Goal: Transaction & Acquisition: Purchase product/service

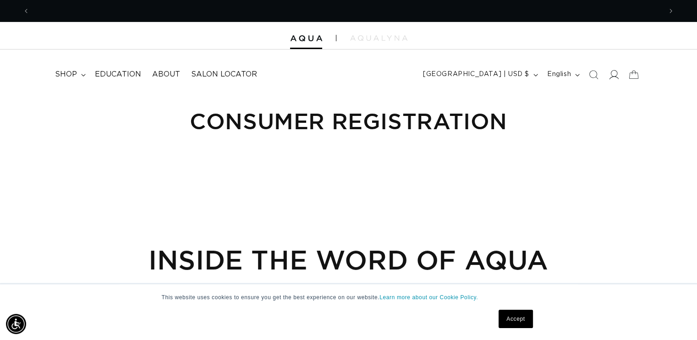
click at [615, 75] on icon at bounding box center [614, 75] width 10 height 10
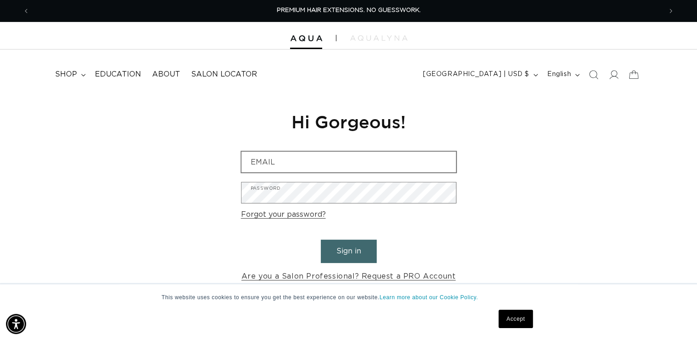
click at [456, 162] on nordpass-icon at bounding box center [456, 162] width 0 height 22
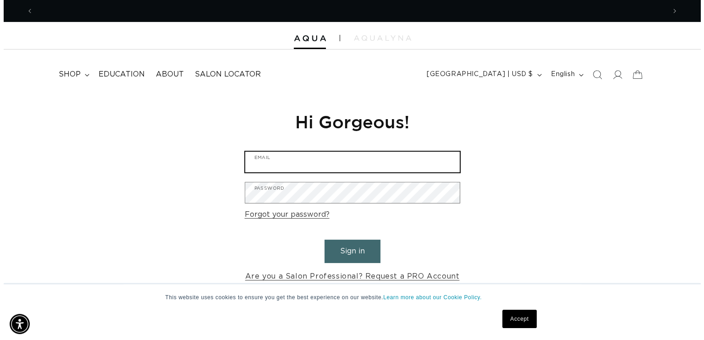
scroll to position [0, 632]
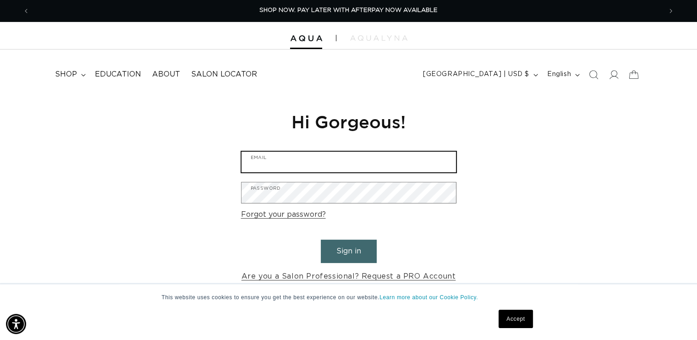
type input "dob@whidbey.com"
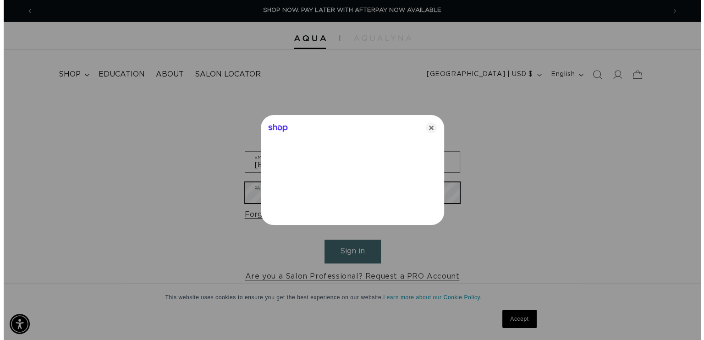
scroll to position [0, 639]
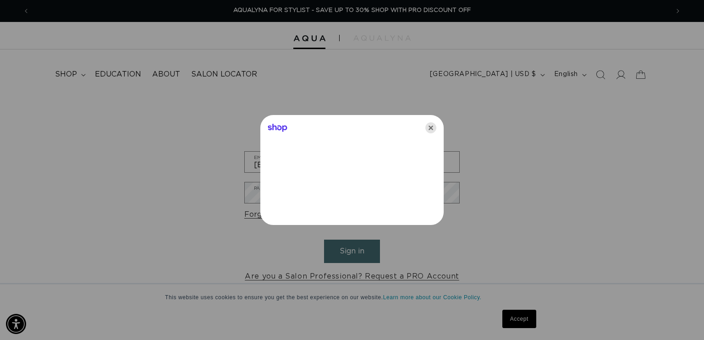
click at [429, 126] on icon "Close" at bounding box center [430, 127] width 11 height 11
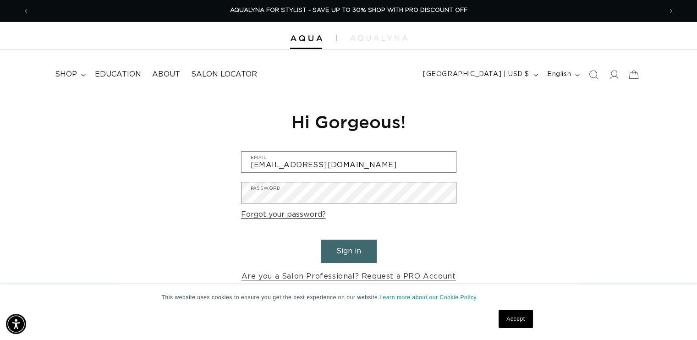
scroll to position [0, 1263]
click at [352, 255] on button "Sign in" at bounding box center [349, 251] width 56 height 23
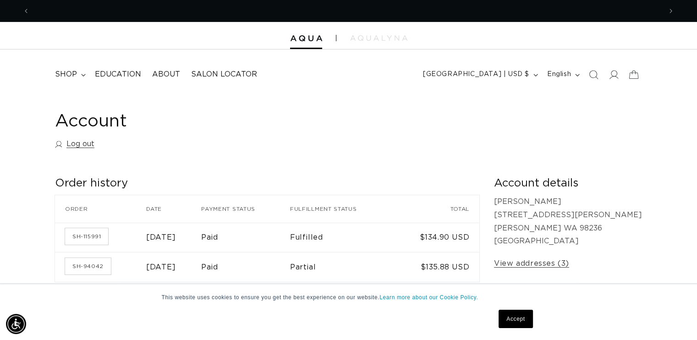
scroll to position [0, 632]
click at [80, 234] on link "SH-115991" at bounding box center [86, 236] width 43 height 16
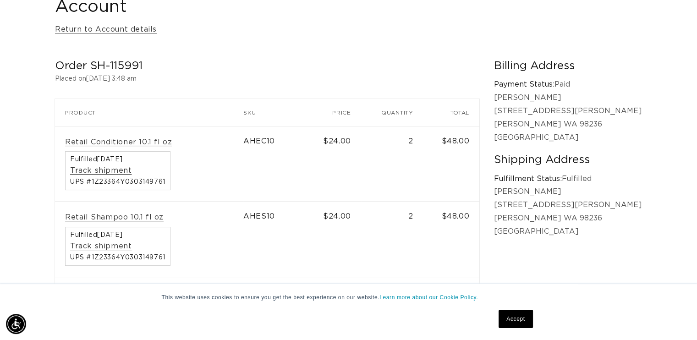
scroll to position [0, 1263]
click at [134, 217] on link "Retail Shampoo 10.1 fl oz" at bounding box center [114, 218] width 99 height 10
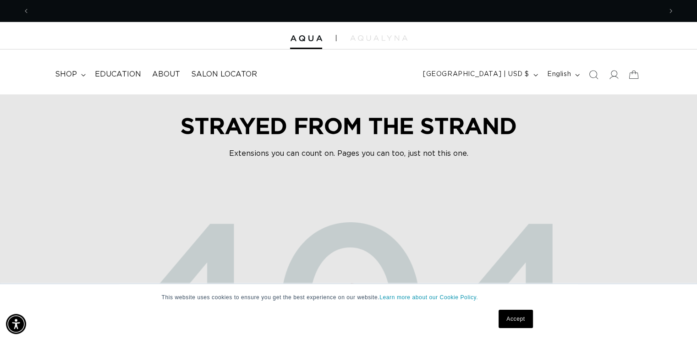
scroll to position [0, 632]
click at [614, 76] on icon at bounding box center [614, 75] width 10 height 10
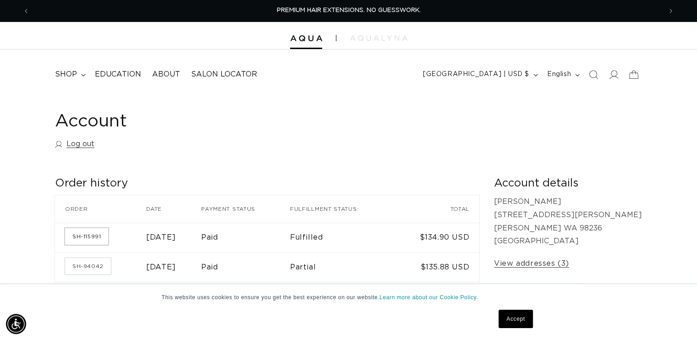
click at [86, 238] on link "SH-115991" at bounding box center [86, 236] width 43 height 16
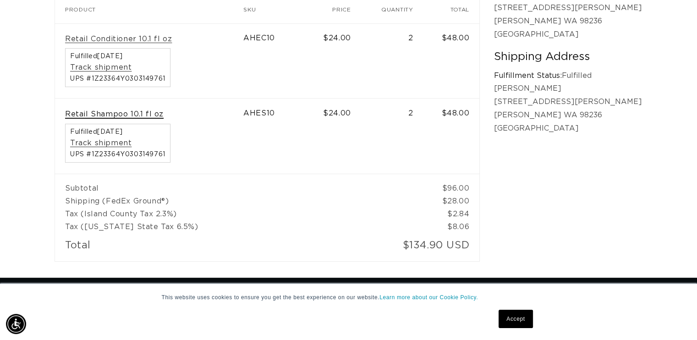
scroll to position [0, 1263]
click at [139, 115] on link "Retail Shampoo 10.1 fl oz" at bounding box center [114, 115] width 99 height 10
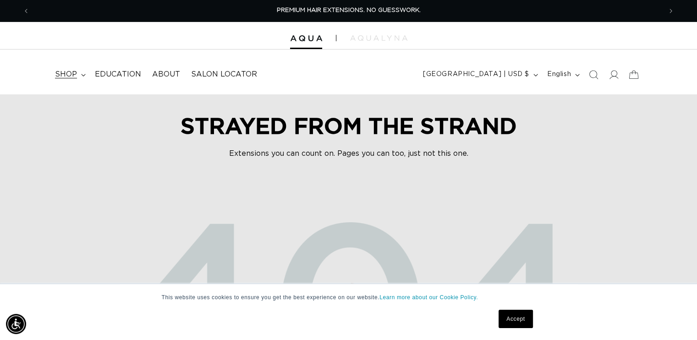
click at [64, 75] on span "shop" at bounding box center [66, 75] width 22 height 10
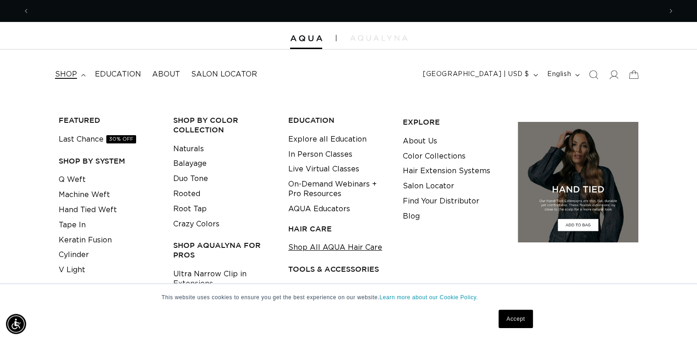
scroll to position [0, 632]
click at [313, 247] on link "Shop All AQUA Hair Care" at bounding box center [335, 247] width 94 height 15
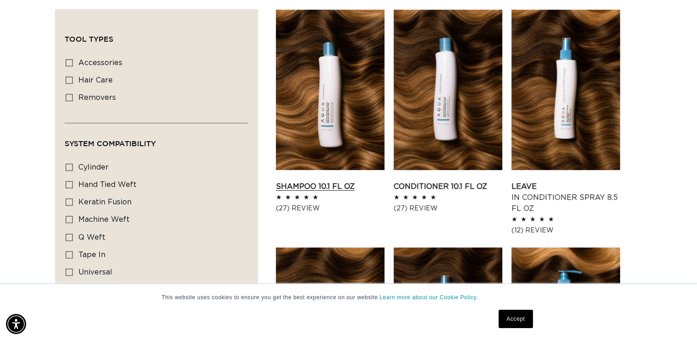
click at [319, 186] on link "Shampoo 10.1 fl oz" at bounding box center [330, 186] width 109 height 11
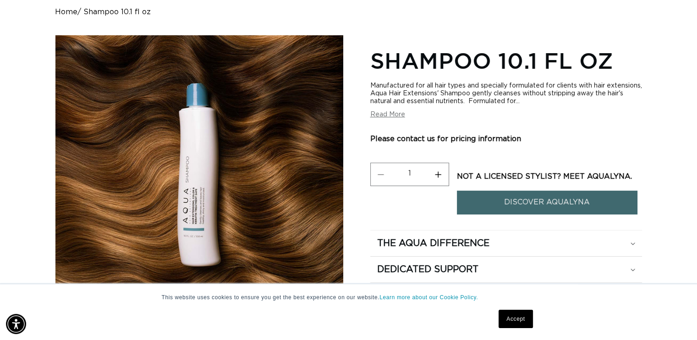
scroll to position [0, 1263]
click at [438, 173] on button "Increase quantity for Shampoo 10.1 fl oz" at bounding box center [438, 174] width 21 height 23
type input "2"
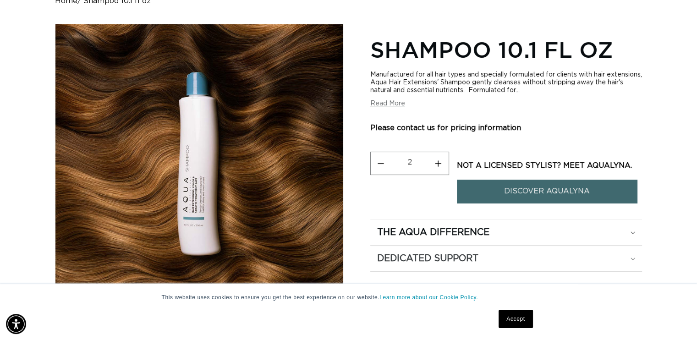
scroll to position [0, 632]
click at [509, 188] on link "DISCOVER AQUALYNA" at bounding box center [547, 191] width 181 height 23
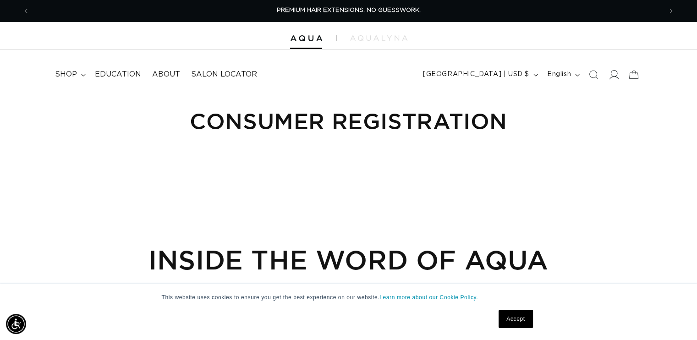
click at [614, 76] on icon at bounding box center [614, 75] width 10 height 10
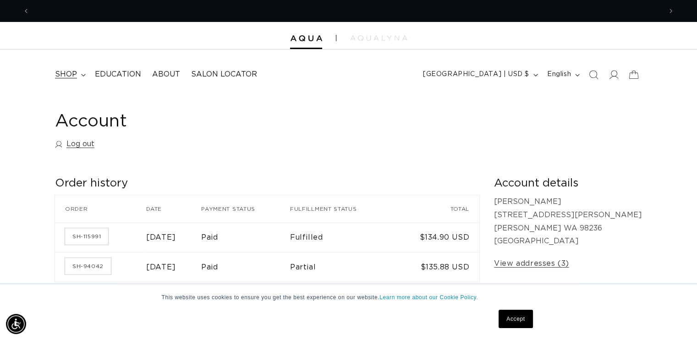
click at [71, 76] on span "shop" at bounding box center [66, 75] width 22 height 10
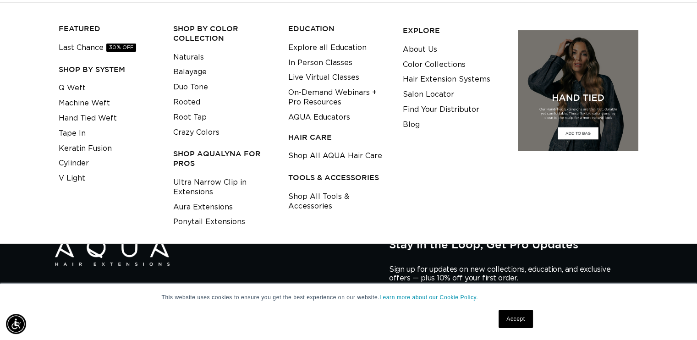
scroll to position [0, 632]
click at [323, 154] on link "Shop All AQUA Hair Care" at bounding box center [335, 155] width 94 height 15
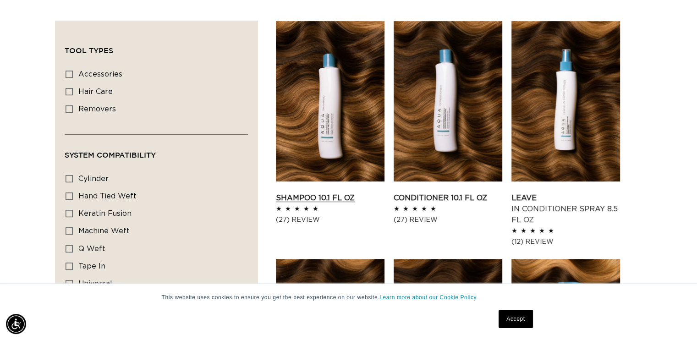
scroll to position [0, 1263]
click at [334, 198] on link "Shampoo 10.1 fl oz" at bounding box center [330, 197] width 109 height 11
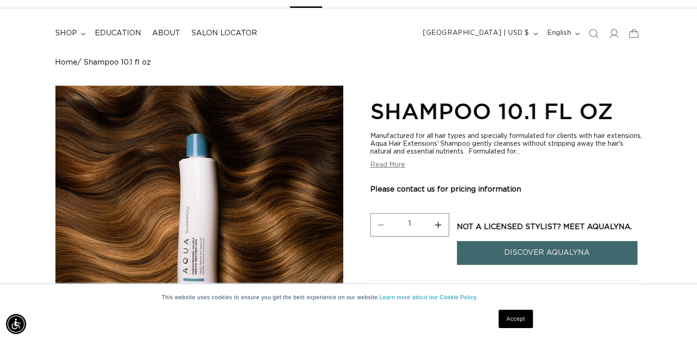
click at [546, 252] on link "DISCOVER AQUALYNA" at bounding box center [547, 252] width 181 height 23
